Goal: Transaction & Acquisition: Purchase product/service

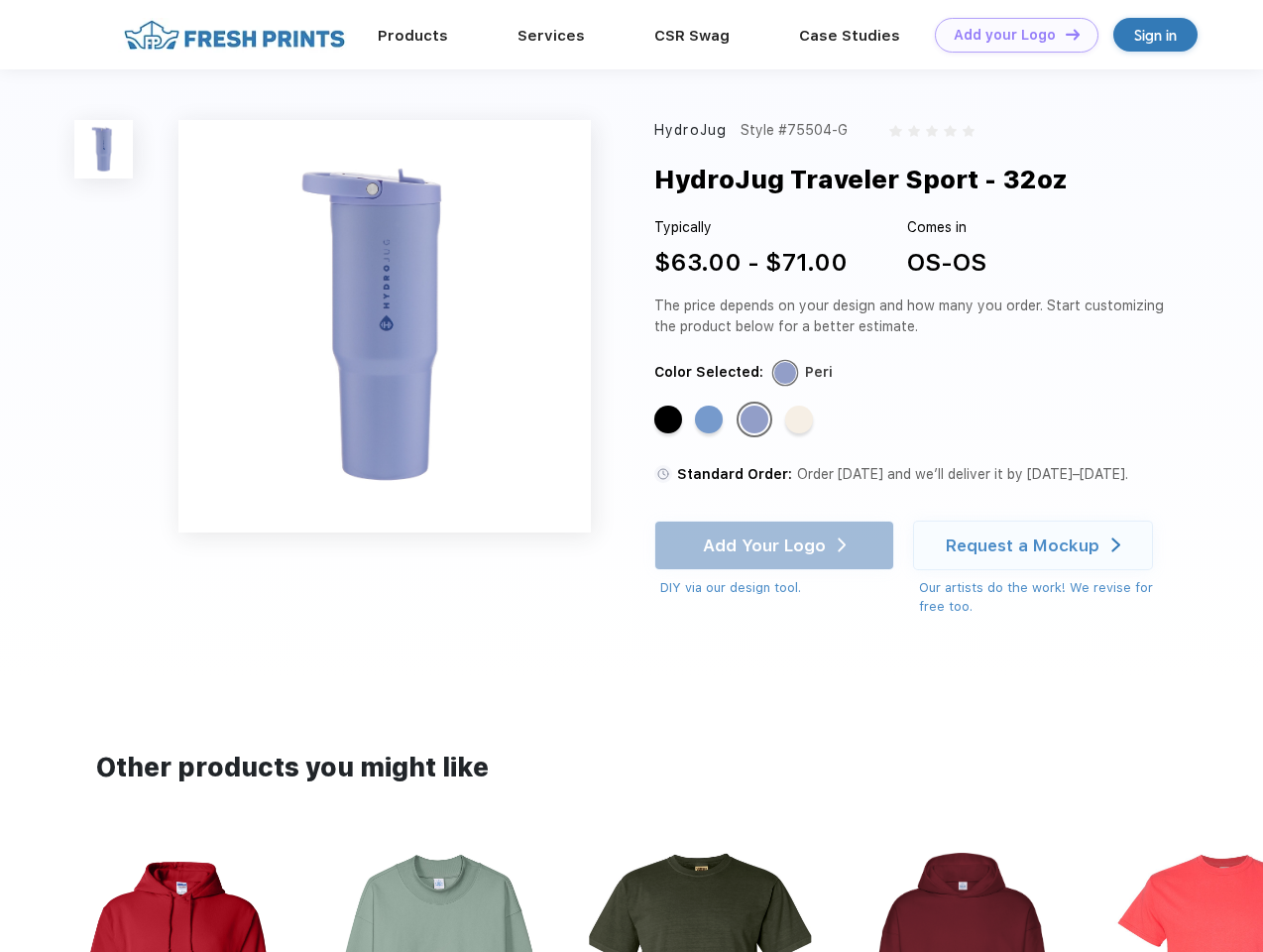
click at [1009, 35] on link "Add your Logo Design Tool" at bounding box center [1017, 35] width 163 height 35
click at [0, 0] on div "Design Tool" at bounding box center [0, 0] width 0 height 0
click at [1064, 34] on link "Add your Logo Design Tool" at bounding box center [1017, 35] width 163 height 35
click at [105, 148] on img at bounding box center [104, 149] width 59 height 59
click at [671, 421] on div "Standard Color" at bounding box center [669, 420] width 28 height 28
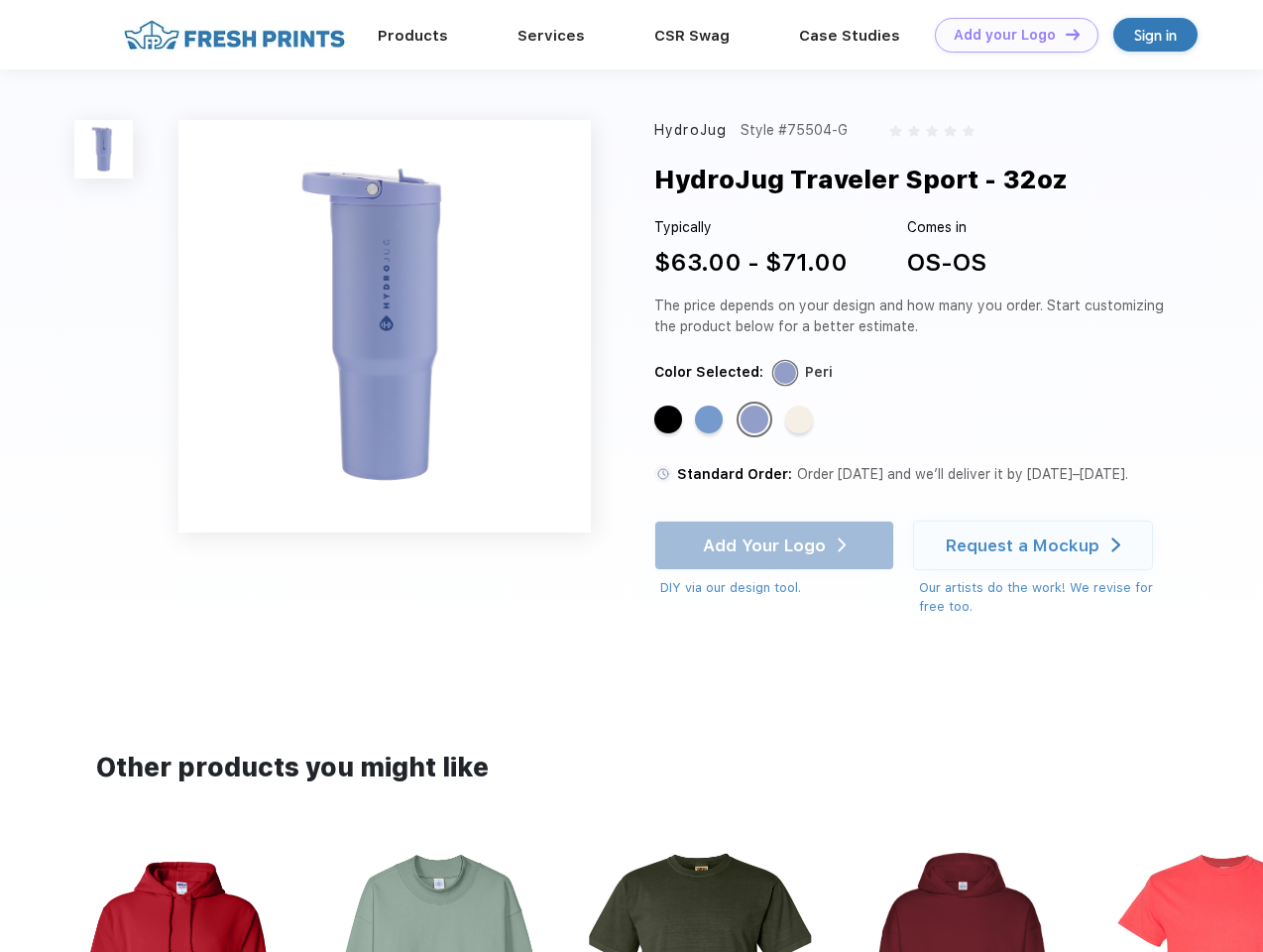
click at [711, 421] on div "Standard Color" at bounding box center [710, 420] width 28 height 28
click at [756, 421] on div "Standard Color" at bounding box center [754, 420] width 28 height 28
click at [801, 421] on div "Standard Color" at bounding box center [799, 420] width 28 height 28
click at [776, 545] on div "Add Your Logo DIY via our design tool. Ah shoot! This product isn't up in our d…" at bounding box center [774, 559] width 240 height 78
click at [1036, 545] on div "Request a Mockup" at bounding box center [1023, 545] width 153 height 20
